Goal: Find specific page/section: Find specific page/section

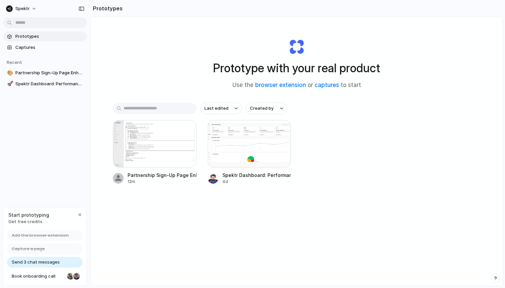
click at [258, 7] on section "Prototypes" at bounding box center [296, 8] width 413 height 17
